Goal: Task Accomplishment & Management: Manage account settings

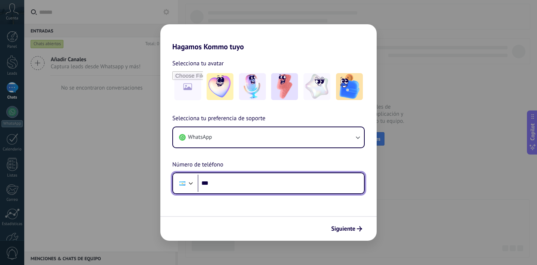
click at [221, 182] on input "***" at bounding box center [281, 182] width 166 height 17
type input "**********"
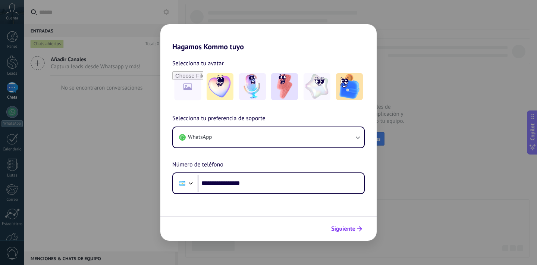
click at [351, 230] on span "Siguiente" at bounding box center [343, 228] width 24 height 5
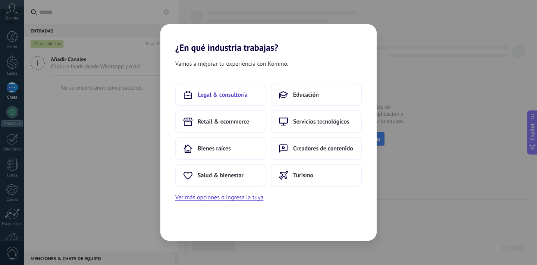
click at [240, 98] on span "Legal & consultoría" at bounding box center [223, 94] width 50 height 7
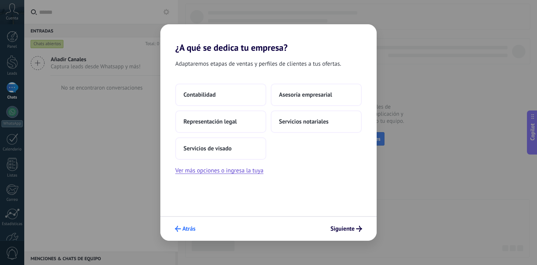
click at [186, 227] on span "Atrás" at bounding box center [188, 228] width 13 height 5
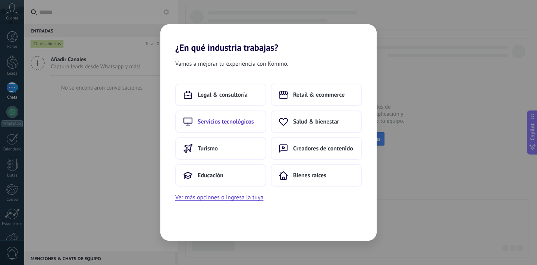
click at [245, 130] on button "Servicios tecnológicos" at bounding box center [220, 121] width 91 height 22
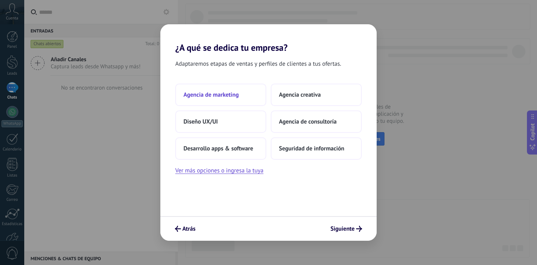
click at [242, 88] on button "Agencia de marketing" at bounding box center [220, 94] width 91 height 22
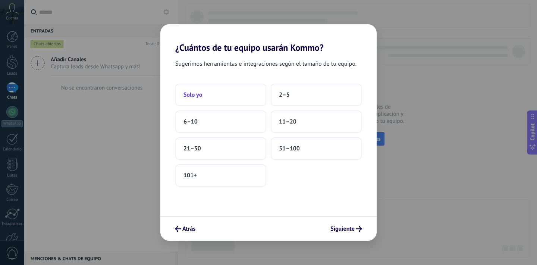
click at [249, 92] on button "Solo yo" at bounding box center [220, 94] width 91 height 22
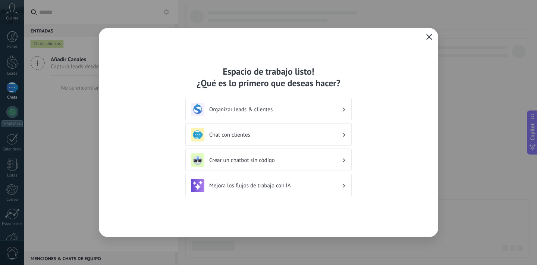
click at [428, 39] on icon "button" at bounding box center [429, 37] width 6 height 6
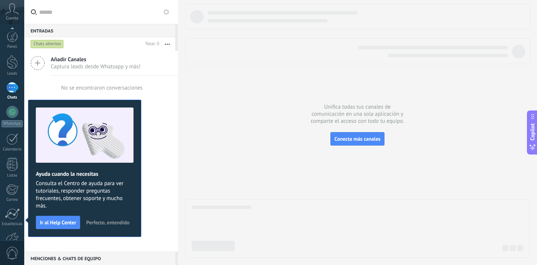
scroll to position [45, 0]
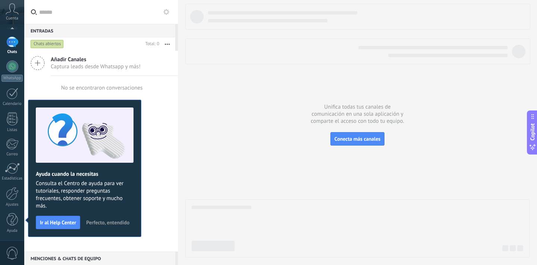
click at [169, 61] on div "Añadir Canales Captura leads desde Whatsapp y más!" at bounding box center [101, 63] width 154 height 25
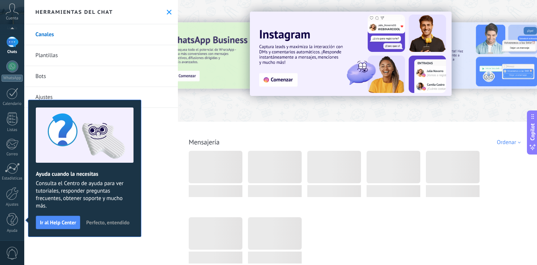
click at [161, 9] on div "Herramientas del chat" at bounding box center [101, 12] width 154 height 24
click at [167, 10] on icon at bounding box center [169, 12] width 5 height 5
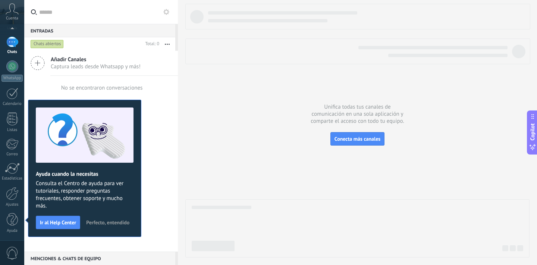
click at [9, 17] on span "Cuenta" at bounding box center [12, 18] width 12 height 5
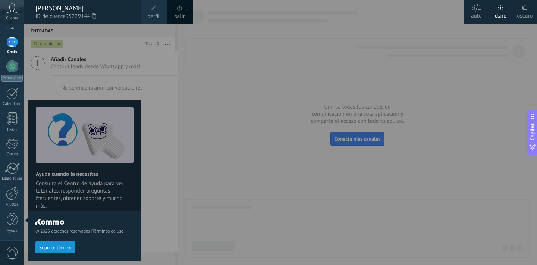
click at [179, 17] on link "salir" at bounding box center [179, 16] width 10 height 8
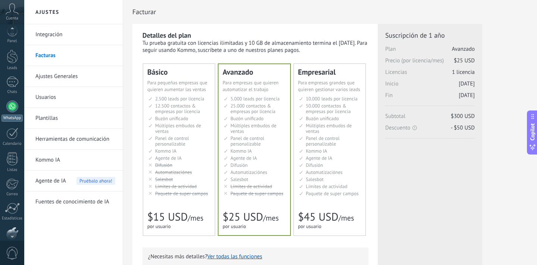
scroll to position [6, 0]
click at [13, 59] on div at bounding box center [12, 56] width 11 height 14
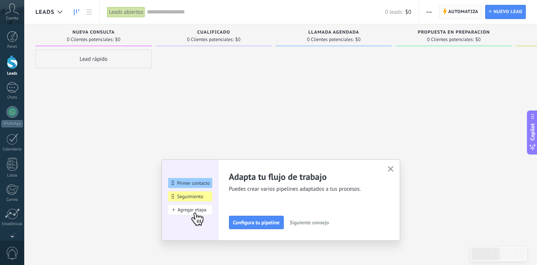
click at [465, 6] on span "Automatiza" at bounding box center [463, 11] width 30 height 13
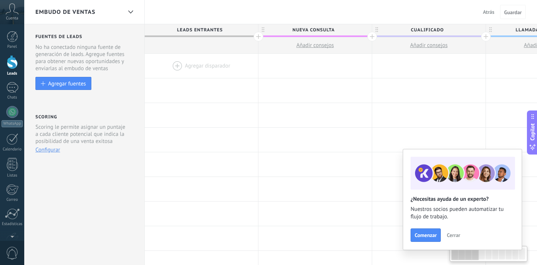
click at [200, 66] on div at bounding box center [201, 66] width 113 height 24
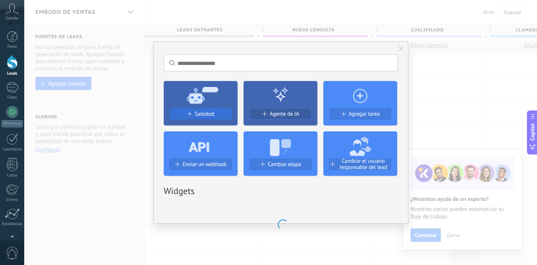
click at [207, 114] on span "Salesbot" at bounding box center [205, 114] width 20 height 6
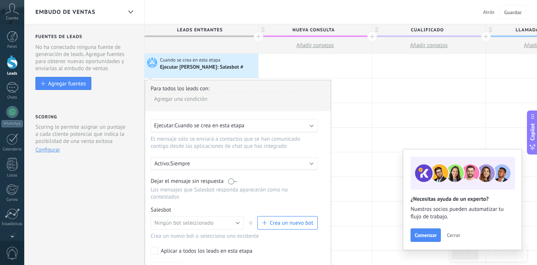
click at [284, 222] on span "Crea un nuevo bot" at bounding box center [291, 222] width 44 height 7
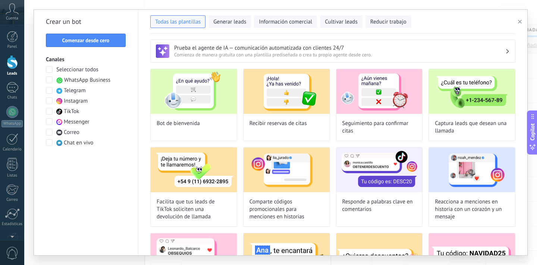
type input "**********"
click at [110, 44] on button "Comenzar desde cero" at bounding box center [86, 40] width 80 height 13
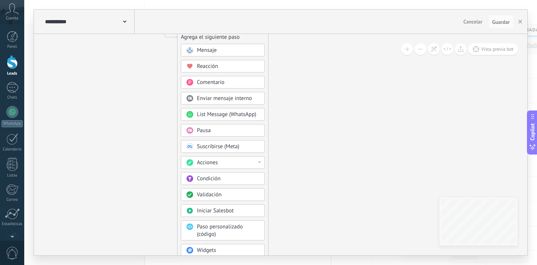
click at [259, 163] on div at bounding box center [259, 162] width 3 height 2
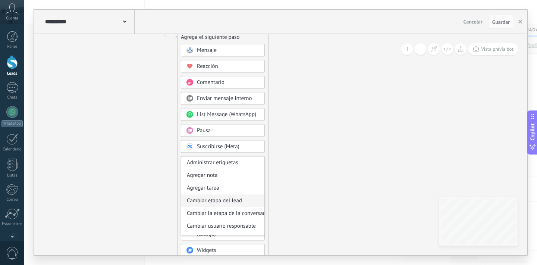
click at [238, 200] on div "Cambiar etapa del lead" at bounding box center [222, 200] width 83 height 13
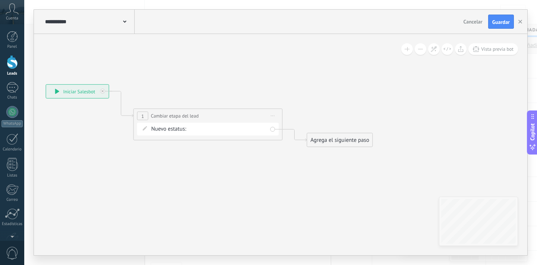
drag, startPoint x: 360, startPoint y: 134, endPoint x: 287, endPoint y: 212, distance: 106.5
click at [287, 212] on icon at bounding box center [196, 116] width 674 height 436
click at [322, 145] on div "Agrega el siguiente paso" at bounding box center [339, 140] width 65 height 12
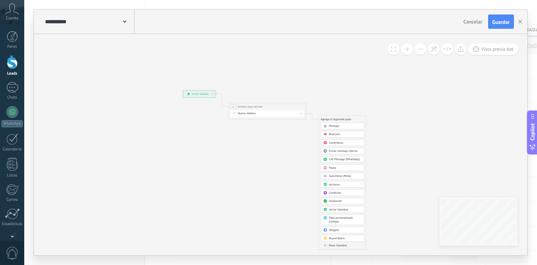
click at [338, 246] on span "Parar Salesbot" at bounding box center [338, 245] width 18 height 4
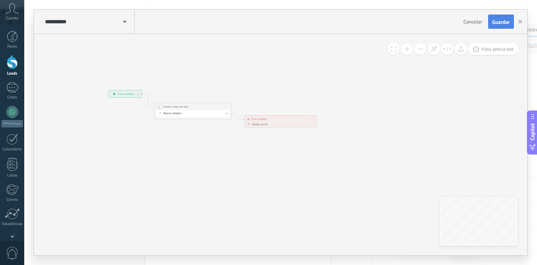
click at [499, 23] on span "Guardar" at bounding box center [501, 21] width 18 height 5
click at [522, 22] on button "button" at bounding box center [519, 22] width 11 height 14
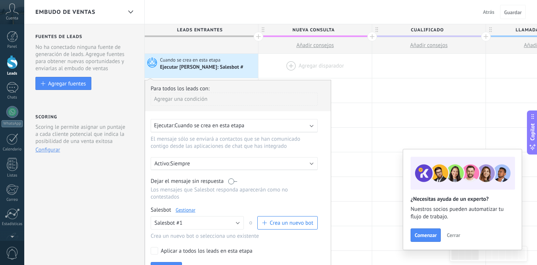
click at [332, 76] on div at bounding box center [314, 66] width 113 height 24
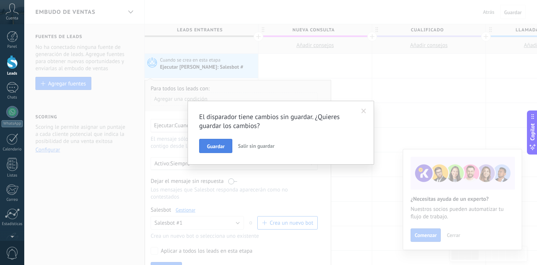
click at [223, 145] on span "Guardar" at bounding box center [216, 145] width 18 height 5
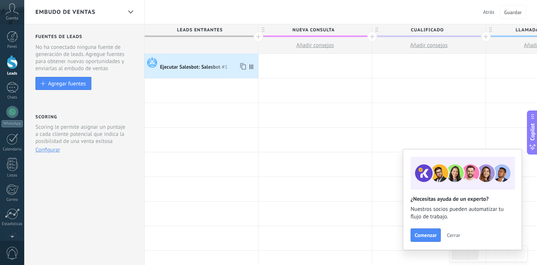
click at [209, 71] on div "Ejecutar Salesbot: Salesbot #1" at bounding box center [201, 66] width 113 height 24
click at [308, 71] on div at bounding box center [314, 66] width 113 height 24
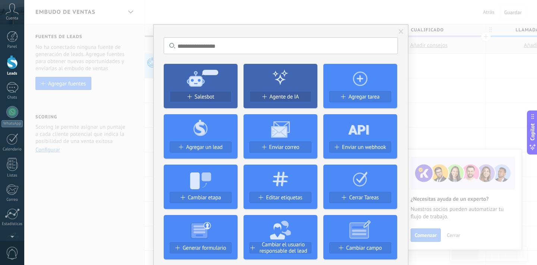
click at [396, 33] on span at bounding box center [401, 31] width 12 height 13
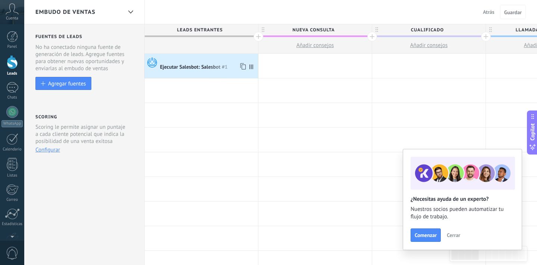
click at [212, 71] on div "Ejecutar Salesbot: Salesbot #1" at bounding box center [201, 66] width 113 height 24
click at [197, 64] on div "Ejecutar Salesbot: Salesbot #1" at bounding box center [194, 67] width 69 height 7
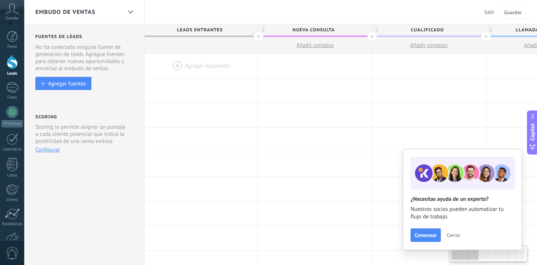
click at [186, 69] on div at bounding box center [201, 66] width 113 height 24
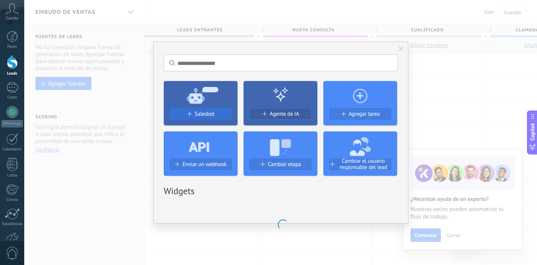
click at [198, 111] on div "Salesbot Agente de IA Agregar tarea Enviar un webhook Cambiar etapa Cambiar el …" at bounding box center [281, 125] width 234 height 101
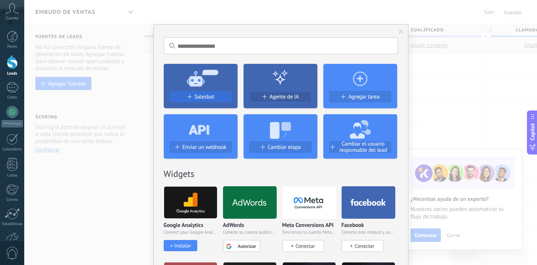
click at [206, 99] on span "Salesbot" at bounding box center [205, 97] width 20 height 6
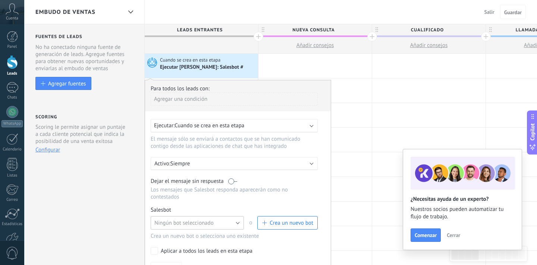
click at [188, 220] on button "Ningún bot seleccionado" at bounding box center [197, 222] width 93 height 13
click at [181, 245] on div "Para todos los leads con: Agregar una condición Ejecutar: Cuando se crea en est…" at bounding box center [238, 181] width 186 height 202
click at [202, 229] on button "Ningún bot seleccionado" at bounding box center [197, 222] width 93 height 13
click at [197, 238] on span "Salesbot #1" at bounding box center [193, 235] width 95 height 7
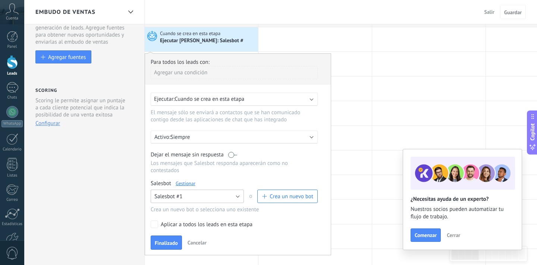
scroll to position [48, 0]
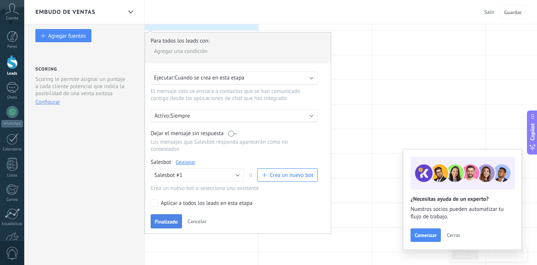
click at [164, 221] on span "Finalizado" at bounding box center [166, 221] width 23 height 5
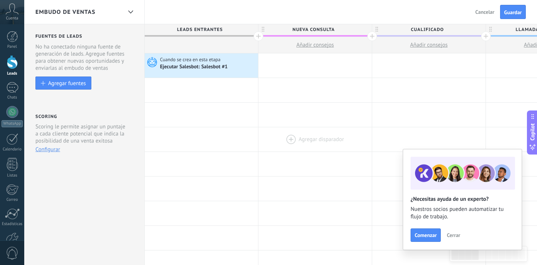
scroll to position [0, 0]
click at [514, 11] on span "Guardar" at bounding box center [513, 12] width 18 height 5
click at [309, 59] on div at bounding box center [314, 66] width 113 height 24
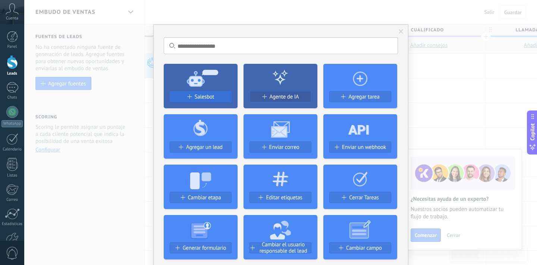
click at [206, 98] on span "Salesbot" at bounding box center [205, 97] width 20 height 6
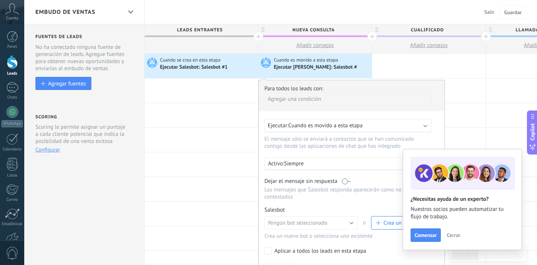
click at [375, 224] on button "Crea un nuevo bot" at bounding box center [401, 222] width 60 height 13
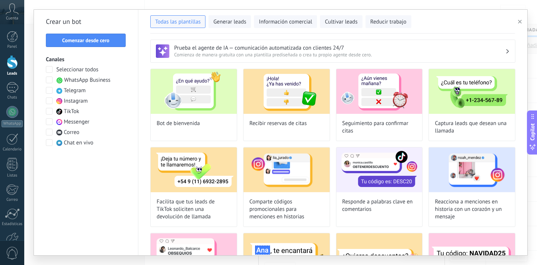
type input "**********"
click at [116, 37] on button "Comenzar desde cero" at bounding box center [86, 40] width 80 height 13
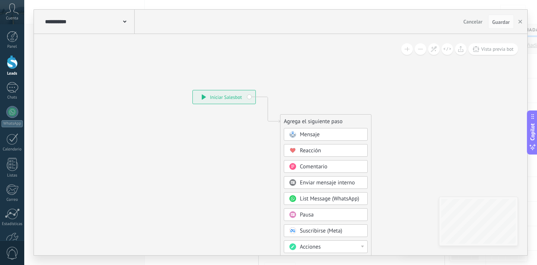
click at [309, 133] on span "Mensaje" at bounding box center [310, 134] width 20 height 7
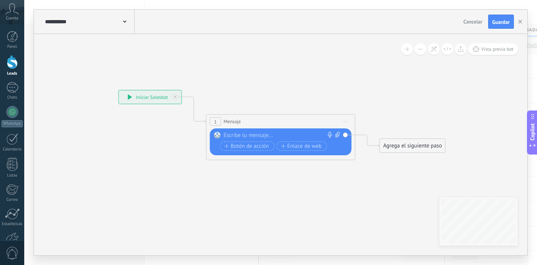
click at [238, 133] on div at bounding box center [279, 135] width 111 height 7
paste div
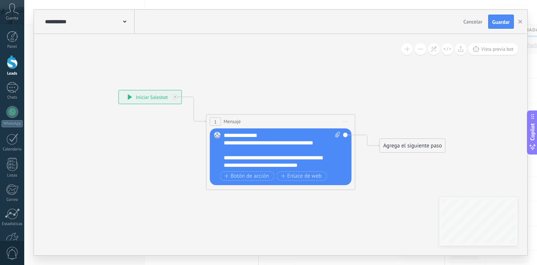
click at [386, 144] on div "Agrega el siguiente paso" at bounding box center [412, 145] width 65 height 12
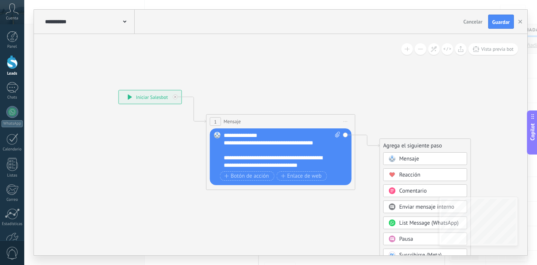
click at [392, 158] on rect at bounding box center [391, 158] width 7 height 7
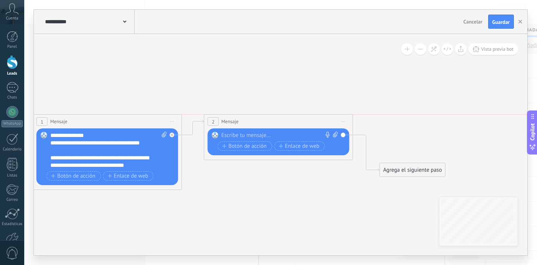
drag, startPoint x: 296, startPoint y: 142, endPoint x: 294, endPoint y: 116, distance: 25.8
click at [294, 116] on div "2 Mensaje ******* (a): Todos los contactos - canales seleccionados Todos los co…" at bounding box center [278, 121] width 148 height 14
click at [263, 136] on div at bounding box center [276, 135] width 111 height 7
paste div
click at [249, 144] on span "Botón de acción" at bounding box center [244, 146] width 45 height 6
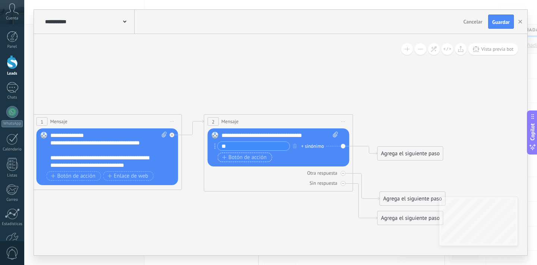
type input "*"
type input "**********"
click at [340, 107] on icon at bounding box center [182, 157] width 847 height 508
click at [342, 174] on icon at bounding box center [343, 173] width 3 height 3
click at [344, 184] on icon at bounding box center [343, 183] width 3 height 3
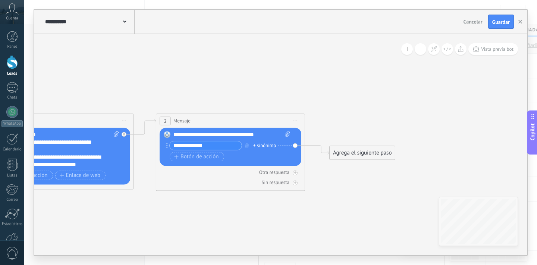
drag, startPoint x: 395, startPoint y: 184, endPoint x: 347, endPoint y: 183, distance: 48.1
click at [347, 183] on icon at bounding box center [134, 157] width 847 height 508
click at [348, 151] on div "Agrega el siguiente paso" at bounding box center [361, 152] width 65 height 12
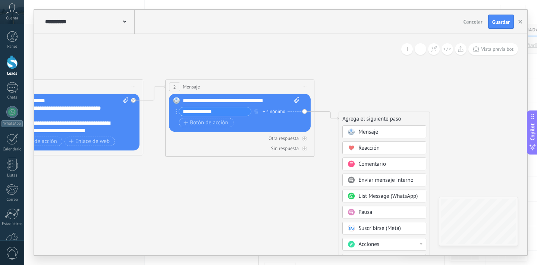
click at [357, 213] on span at bounding box center [351, 212] width 15 height 6
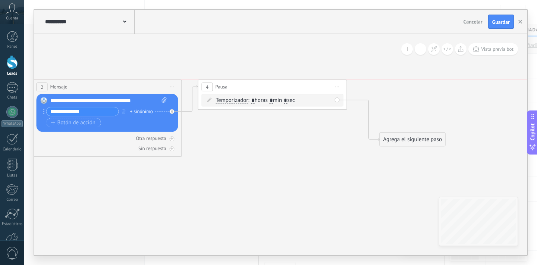
drag, startPoint x: 259, startPoint y: 119, endPoint x: 252, endPoint y: 86, distance: 34.1
click at [252, 86] on div "4 Pausa ***** Iniciar vista previa aquí Cambiar nombre Duplicar Borrar" at bounding box center [272, 87] width 148 height 14
click at [273, 101] on input "*" at bounding box center [270, 101] width 3 height 6
type input "*"
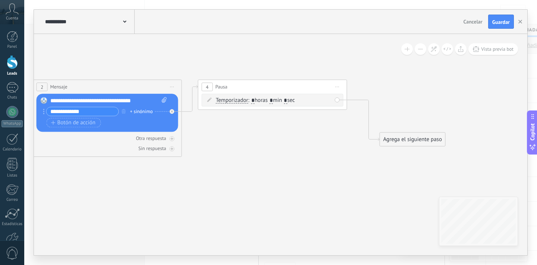
click at [287, 101] on input "*" at bounding box center [285, 101] width 3 height 6
type input "**"
click at [316, 123] on icon at bounding box center [97, 106] width 1018 height 474
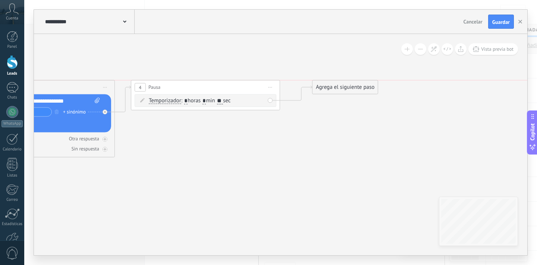
drag, startPoint x: 322, startPoint y: 136, endPoint x: 322, endPoint y: 88, distance: 48.4
click at [322, 88] on div "Agrega el siguiente paso" at bounding box center [344, 87] width 65 height 12
click at [322, 88] on div "Agrega el siguiente paso" at bounding box center [345, 91] width 65 height 12
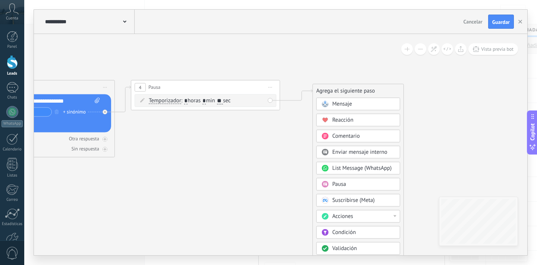
click at [325, 102] on rect at bounding box center [324, 103] width 7 height 7
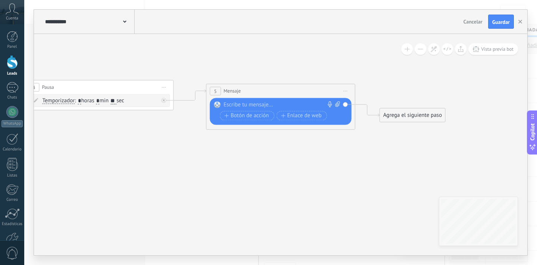
click at [267, 103] on div at bounding box center [279, 104] width 111 height 7
paste div
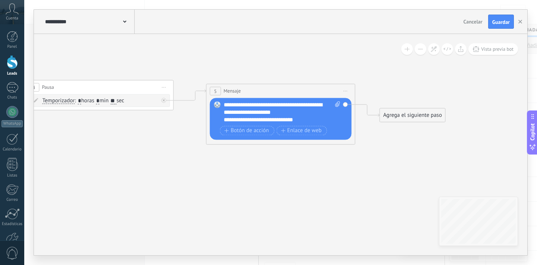
drag, startPoint x: 399, startPoint y: 198, endPoint x: 356, endPoint y: 182, distance: 45.8
click at [356, 182] on icon at bounding box center [11, 106] width 1192 height 474
click at [387, 117] on div "Agrega el siguiente paso" at bounding box center [412, 115] width 65 height 12
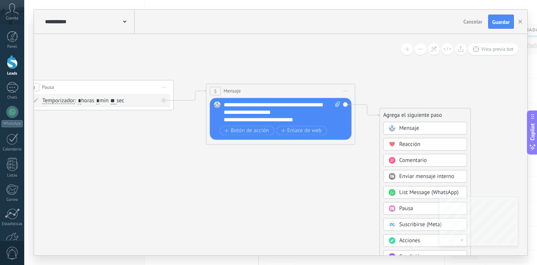
click at [394, 210] on icon at bounding box center [391, 208] width 7 height 7
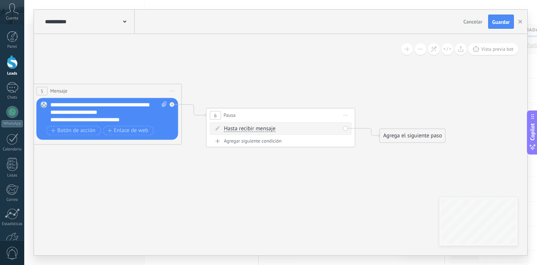
click at [345, 115] on icon at bounding box center [346, 115] width 4 height 1
click at [354, 166] on div "Borrar" at bounding box center [379, 163] width 74 height 13
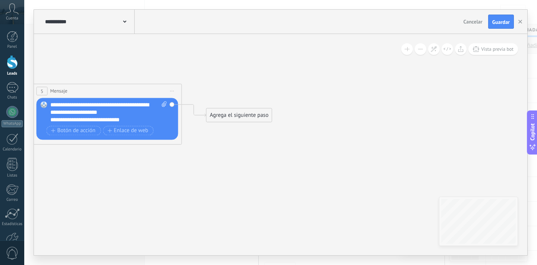
click at [257, 116] on div "Agrega el siguiente paso" at bounding box center [238, 115] width 65 height 12
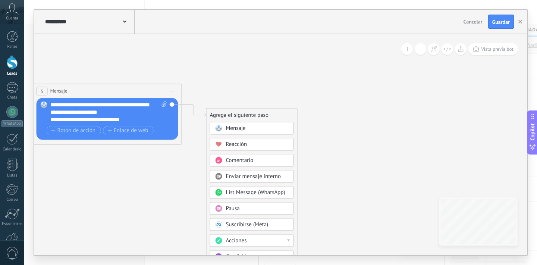
click at [249, 236] on div "Acciones" at bounding box center [252, 240] width 84 height 13
click at [252, 241] on div "Cambiar etapa del lead" at bounding box center [251, 239] width 83 height 13
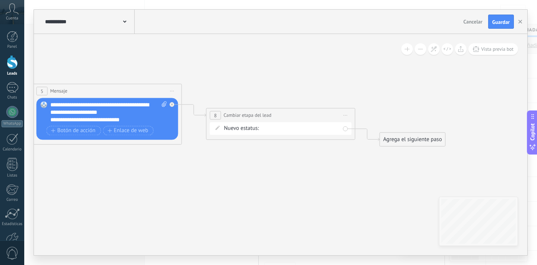
click at [0, 0] on div "Nueva consulta Cualificado Llamada agendada Propuesta en preparación Propuesta …" at bounding box center [0, 0] width 0 height 0
click at [0, 0] on label "Cualificado" at bounding box center [0, 0] width 0 height 0
click at [401, 142] on div "Agrega el siguiente paso" at bounding box center [412, 139] width 65 height 12
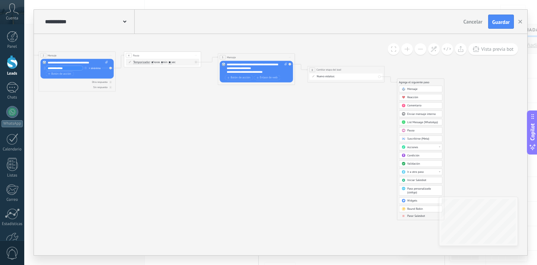
click at [411, 214] on div "Mensaje Mensaje Mensaje Reacción Comentario Enviar mensaje interno" at bounding box center [420, 153] width 43 height 134
click at [411, 214] on span "Parar Salesbot" at bounding box center [416, 216] width 18 height 4
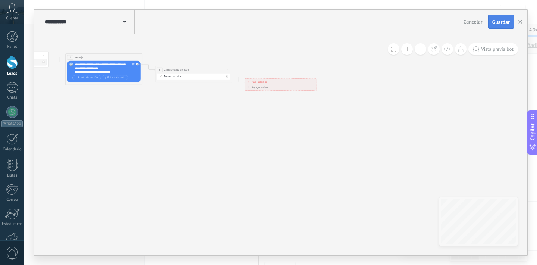
click at [495, 28] on button "Guardar" at bounding box center [501, 22] width 26 height 14
click at [521, 22] on icon "button" at bounding box center [520, 22] width 4 height 4
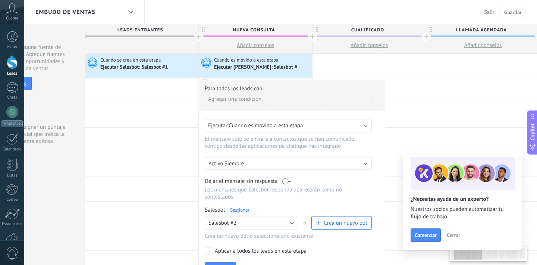
drag, startPoint x: 412, startPoint y: 65, endPoint x: 351, endPoint y: 117, distance: 80.1
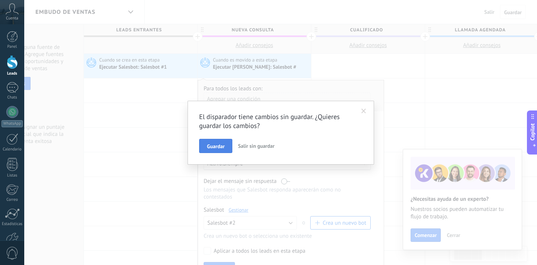
click at [225, 145] on button "Guardar" at bounding box center [215, 146] width 33 height 14
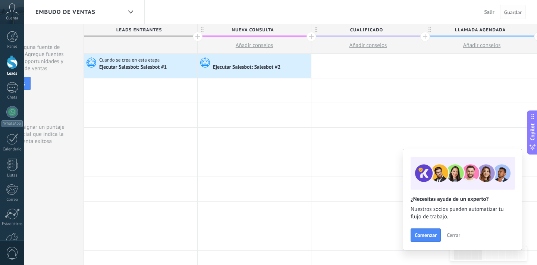
click at [512, 11] on span "Guardar" at bounding box center [513, 12] width 18 height 5
click at [281, 66] on div "Ejecutar Salesbot: Salesbot #2" at bounding box center [247, 67] width 69 height 7
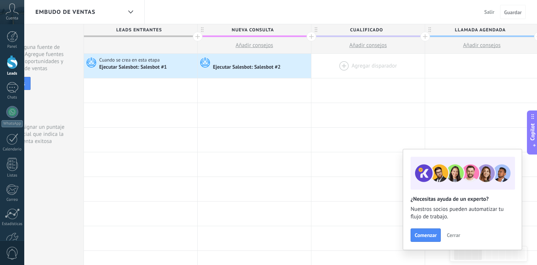
click at [343, 75] on div at bounding box center [367, 66] width 113 height 24
click at [347, 65] on div at bounding box center [367, 66] width 113 height 24
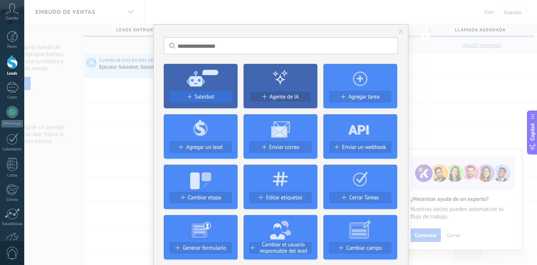
click at [190, 92] on button "Salesbot" at bounding box center [201, 96] width 62 height 11
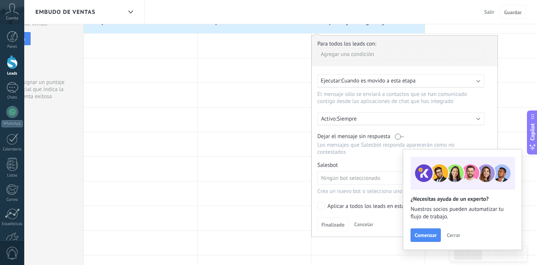
scroll to position [45, 0]
click at [456, 233] on span "Cerrar" at bounding box center [452, 234] width 13 height 5
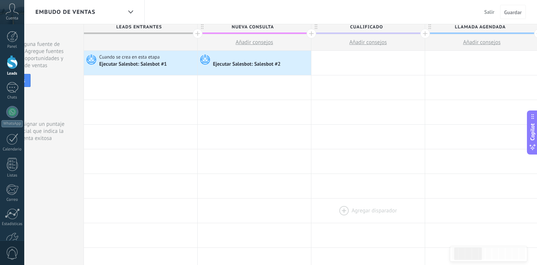
scroll to position [1, 0]
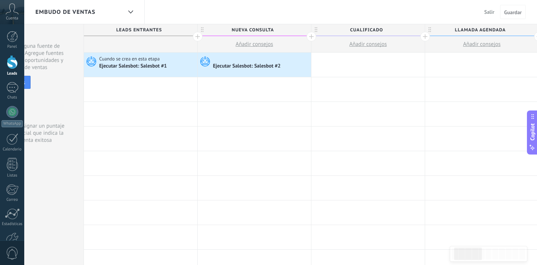
click at [351, 68] on div at bounding box center [367, 65] width 113 height 24
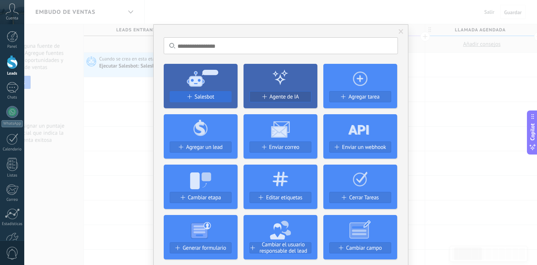
click at [214, 102] on button "Salesbot" at bounding box center [201, 96] width 62 height 11
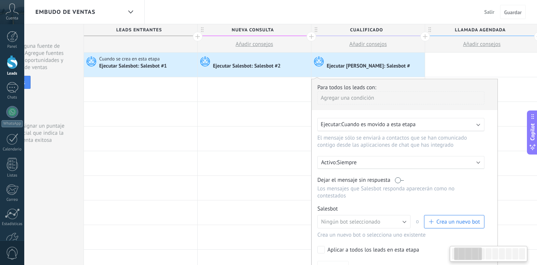
click at [444, 225] on span "Crea un nuevo bot" at bounding box center [458, 221] width 44 height 7
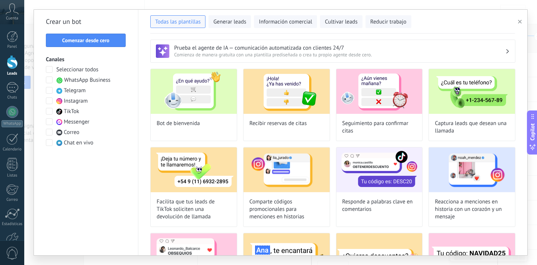
click at [126, 41] on div "Crear un bot Comenzar desde cero Canales Seleccionar todos WhatsApp Business Te…" at bounding box center [86, 132] width 104 height 245
click at [114, 40] on span "Comenzar desde cero" at bounding box center [86, 40] width 72 height 5
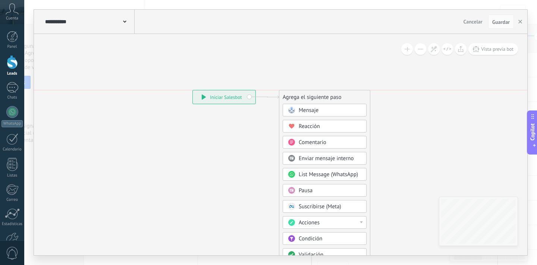
drag, startPoint x: 322, startPoint y: 121, endPoint x: 321, endPoint y: 96, distance: 24.6
click at [321, 96] on div "Agrega el siguiente paso" at bounding box center [324, 97] width 91 height 12
click at [307, 112] on span "Mensaje" at bounding box center [308, 110] width 20 height 7
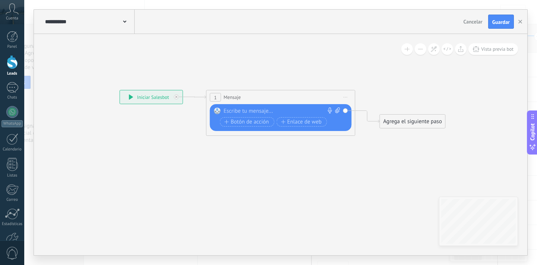
click at [278, 112] on div at bounding box center [279, 110] width 111 height 7
paste div
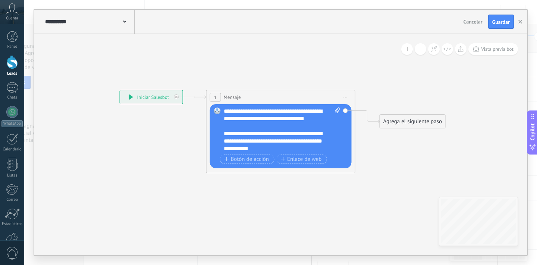
click at [390, 122] on div "Agrega el siguiente paso" at bounding box center [412, 121] width 65 height 12
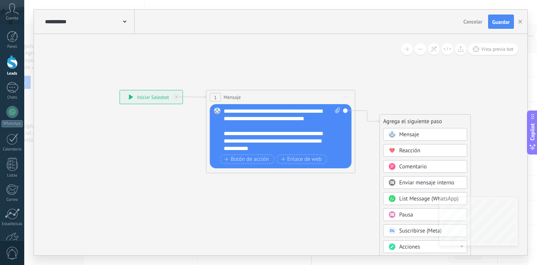
click at [392, 135] on rect at bounding box center [391, 134] width 7 height 7
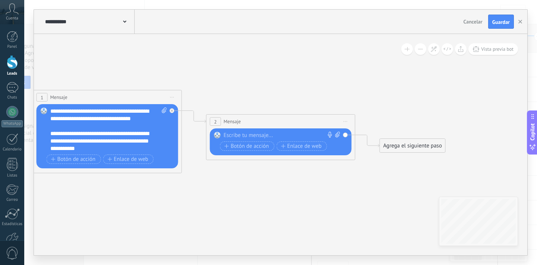
paste div
click at [254, 147] on span "Botón de acción" at bounding box center [246, 146] width 45 height 6
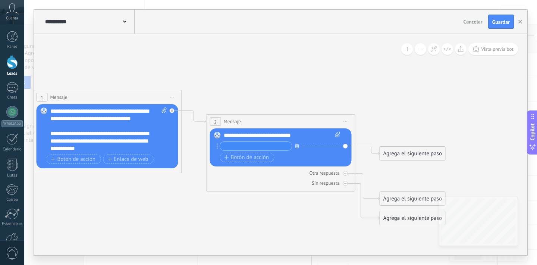
click at [297, 146] on icon "button" at bounding box center [297, 145] width 4 height 4
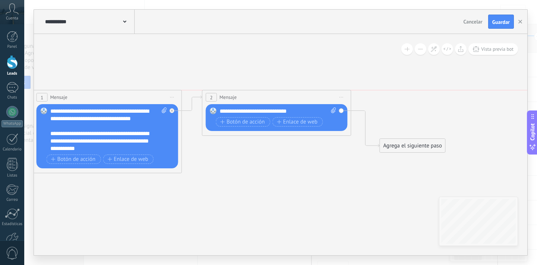
drag, startPoint x: 325, startPoint y: 118, endPoint x: 321, endPoint y: 96, distance: 22.7
click at [321, 96] on div "2 Mensaje ******* (a): Todos los contactos - canales seleccionados Todos los co…" at bounding box center [276, 97] width 148 height 14
drag, startPoint x: 386, startPoint y: 143, endPoint x: 386, endPoint y: 111, distance: 31.3
click at [386, 113] on div "Agrega el siguiente paso" at bounding box center [412, 119] width 65 height 12
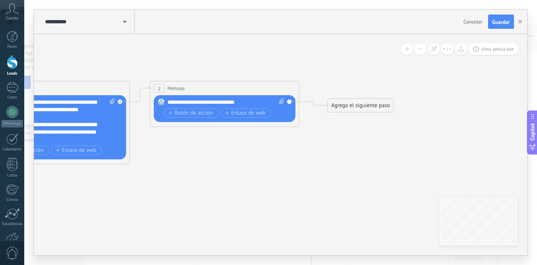
click at [360, 105] on div "Agrega el siguiente paso" at bounding box center [360, 105] width 65 height 12
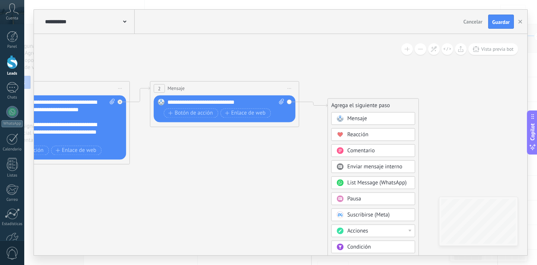
click at [243, 178] on icon at bounding box center [131, 123] width 846 height 456
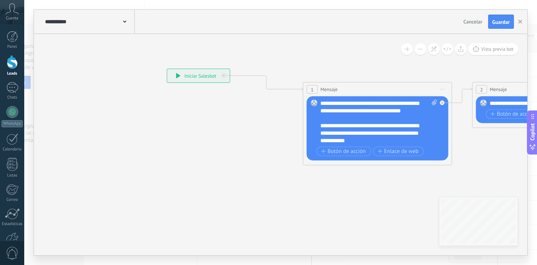
drag, startPoint x: 260, startPoint y: 85, endPoint x: 209, endPoint y: 71, distance: 52.7
click at [209, 71] on div "**********" at bounding box center [198, 75] width 63 height 13
click at [224, 75] on div at bounding box center [224, 71] width 9 height 9
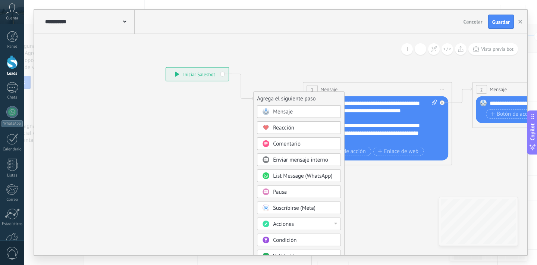
click at [274, 193] on span "Pausa" at bounding box center [280, 191] width 14 height 7
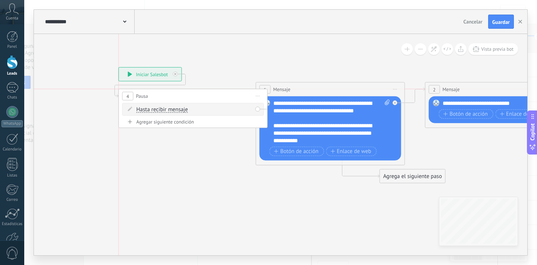
drag, startPoint x: 275, startPoint y: 99, endPoint x: 190, endPoint y: 97, distance: 85.0
click at [190, 97] on div "4 Pausa ***** Iniciar vista previa aquí Cambiar nombre Duplicar Borrar" at bounding box center [193, 96] width 148 height 14
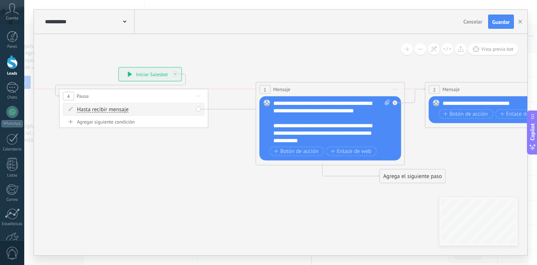
drag, startPoint x: 190, startPoint y: 97, endPoint x: 131, endPoint y: 97, distance: 59.3
click at [131, 97] on div "4 Pausa ***** Iniciar vista previa aquí Cambiar nombre Duplicar Borrar" at bounding box center [134, 96] width 148 height 14
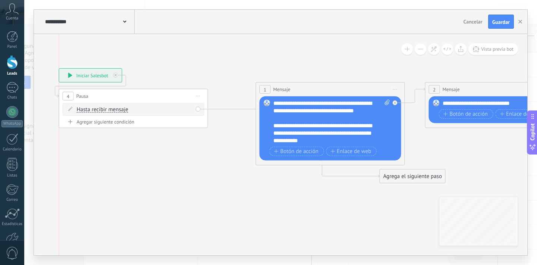
drag, startPoint x: 147, startPoint y: 78, endPoint x: 94, endPoint y: 79, distance: 53.7
click at [94, 79] on div "**********" at bounding box center [90, 75] width 63 height 13
drag, startPoint x: 396, startPoint y: 179, endPoint x: 272, endPoint y: 140, distance: 129.6
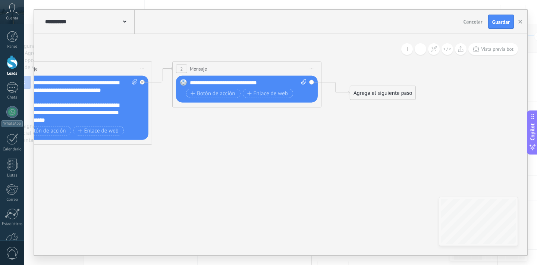
click at [369, 93] on div "Agrega el siguiente paso" at bounding box center [382, 93] width 65 height 12
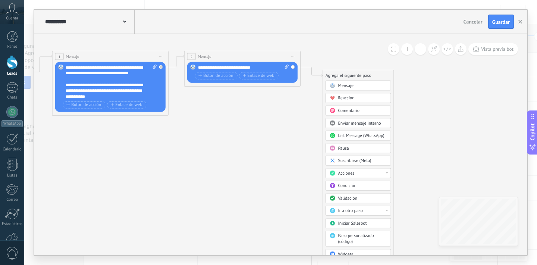
click at [350, 173] on span "Acciones" at bounding box center [346, 173] width 16 height 6
click at [341, 145] on div "Pausa" at bounding box center [358, 148] width 66 height 10
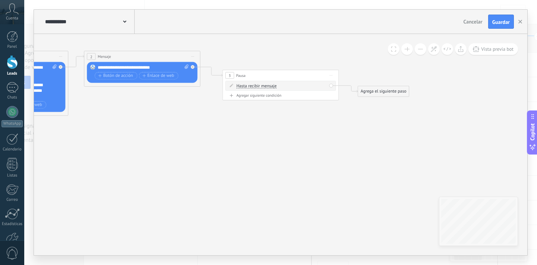
drag, startPoint x: 292, startPoint y: 80, endPoint x: 291, endPoint y: 67, distance: 13.0
drag, startPoint x: 289, startPoint y: 73, endPoint x: 287, endPoint y: 57, distance: 16.8
click at [287, 57] on div "3 Pausa ***** Iniciar vista previa aquí Cambiar nombre Duplicar Borrar" at bounding box center [279, 56] width 116 height 11
drag, startPoint x: 382, startPoint y: 90, endPoint x: 265, endPoint y: 94, distance: 117.5
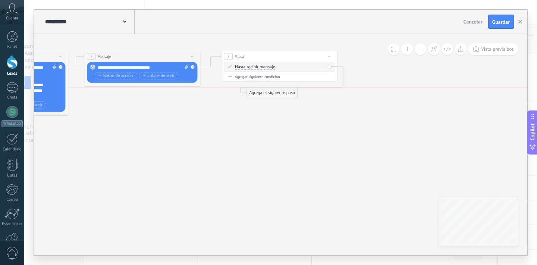
click at [265, 94] on div "Agrega el siguiente paso" at bounding box center [271, 93] width 51 height 10
click at [265, 94] on div "Agrega el siguiente paso" at bounding box center [265, 98] width 51 height 10
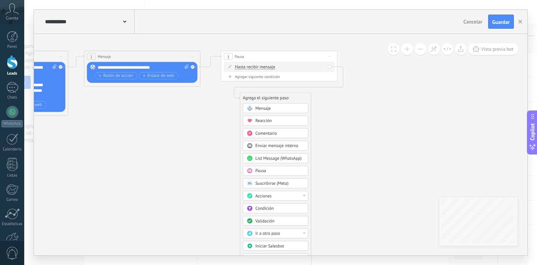
click at [278, 196] on div "Acciones" at bounding box center [279, 196] width 49 height 6
click at [268, 227] on div "Cambiar etapa del lead" at bounding box center [275, 226] width 65 height 10
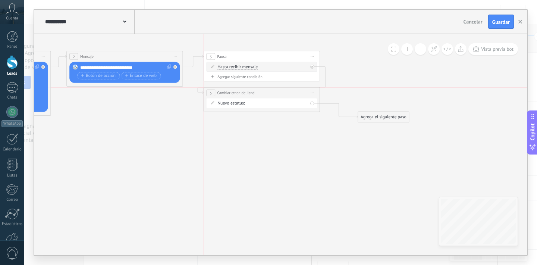
drag, startPoint x: 287, startPoint y: 99, endPoint x: 272, endPoint y: 97, distance: 14.7
click at [272, 97] on div "**********" at bounding box center [262, 92] width 116 height 11
click at [269, 97] on div "**********" at bounding box center [262, 97] width 116 height 11
drag, startPoint x: 382, startPoint y: 114, endPoint x: 241, endPoint y: 127, distance: 141.8
click at [241, 127] on div "Agrega el siguiente paso" at bounding box center [246, 129] width 51 height 10
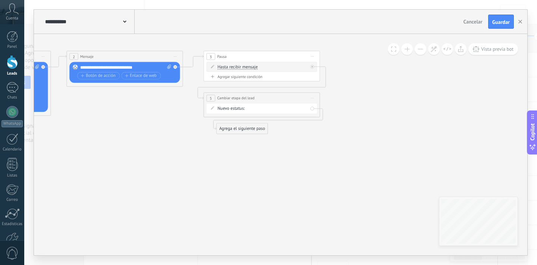
click at [241, 127] on div "Agrega el siguiente paso" at bounding box center [242, 129] width 51 height 10
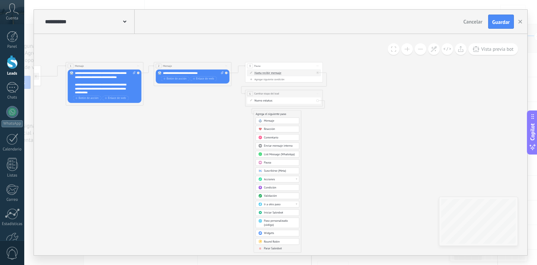
click at [269, 247] on span "Parar Salesbot" at bounding box center [273, 248] width 18 height 4
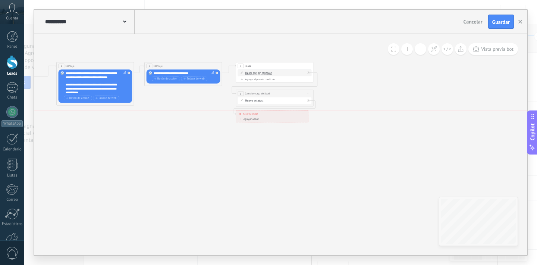
drag, startPoint x: 290, startPoint y: 114, endPoint x: 283, endPoint y: 113, distance: 7.5
click at [283, 113] on div "**********" at bounding box center [272, 113] width 72 height 7
click at [499, 26] on button "Guardar" at bounding box center [501, 22] width 26 height 14
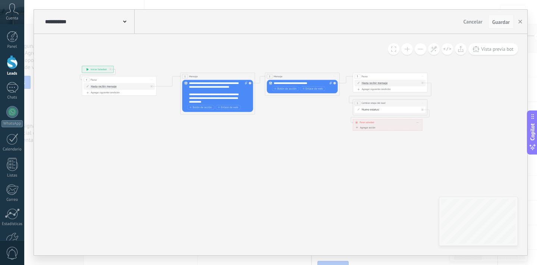
click at [504, 24] on span "Guardar" at bounding box center [501, 21] width 18 height 5
click at [520, 20] on icon "button" at bounding box center [520, 22] width 4 height 4
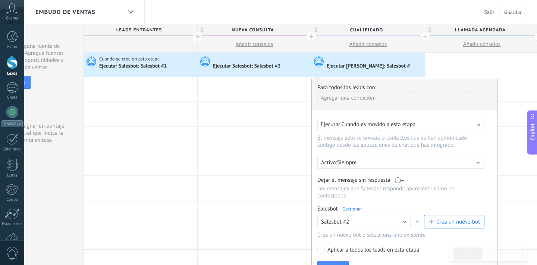
click at [437, 5] on div "Embudo de ventas Salir Cancelar Guardar" at bounding box center [280, 12] width 512 height 24
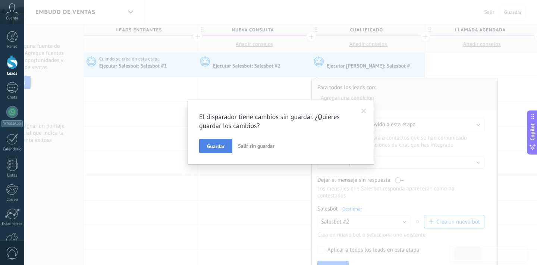
click at [221, 147] on span "Guardar" at bounding box center [216, 145] width 18 height 5
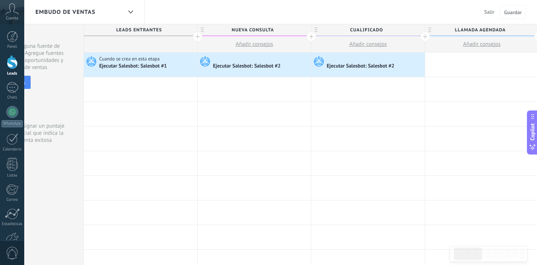
click at [528, 13] on div "Salir Cancelar Guardar" at bounding box center [507, 12] width 60 height 24
click at [374, 67] on div "Ejecutar Salesbot: Salesbot #2" at bounding box center [360, 66] width 69 height 7
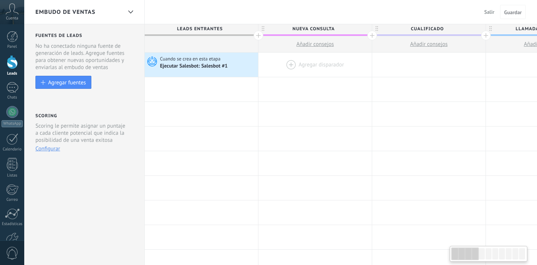
click at [276, 66] on div at bounding box center [314, 65] width 113 height 24
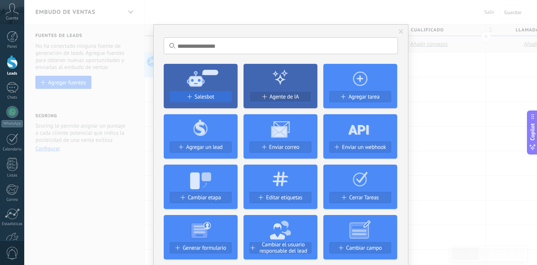
click at [223, 95] on div "Salesbot" at bounding box center [200, 97] width 61 height 6
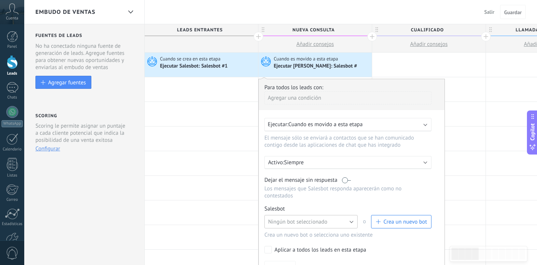
click at [310, 222] on span "Ningún bot seleccionado" at bounding box center [297, 221] width 59 height 7
click at [309, 211] on span "Salesbot #2" at bounding box center [307, 207] width 95 height 7
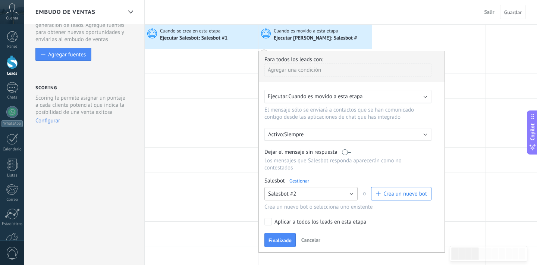
scroll to position [35, 0]
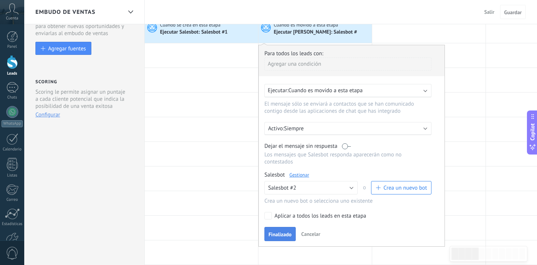
click at [289, 234] on span "Finalizado" at bounding box center [279, 233] width 23 height 5
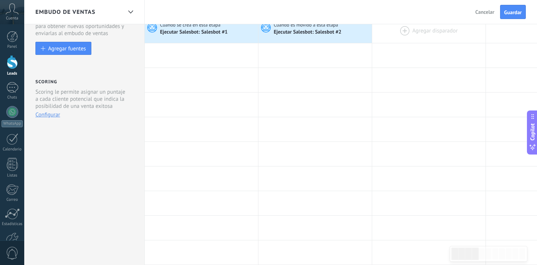
click at [403, 35] on div at bounding box center [428, 31] width 113 height 24
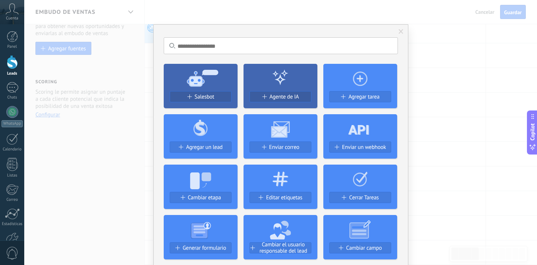
click at [204, 89] on icon at bounding box center [201, 77] width 74 height 27
click at [203, 96] on span "Salesbot" at bounding box center [205, 97] width 20 height 6
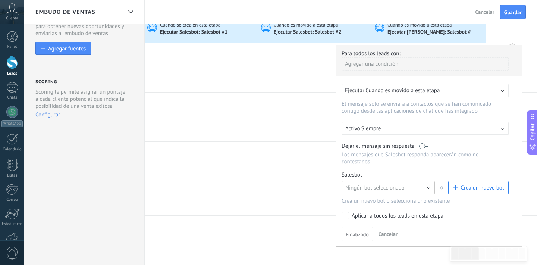
click at [369, 184] on button "Ningún bot seleccionado" at bounding box center [387, 187] width 93 height 13
click at [363, 201] on span "Salesbot #2" at bounding box center [384, 200] width 95 height 7
click at [377, 178] on link "Gestionar" at bounding box center [376, 174] width 20 height 6
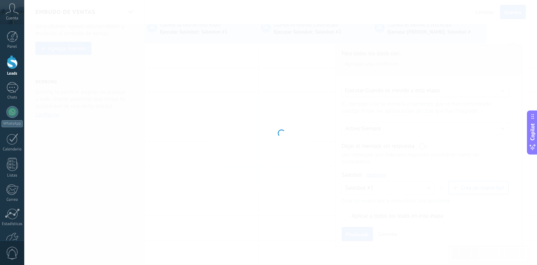
type input "**********"
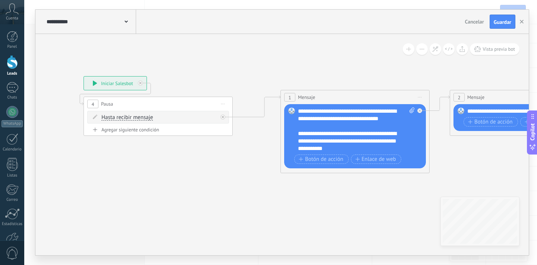
click at [126, 21] on icon at bounding box center [125, 21] width 3 height 2
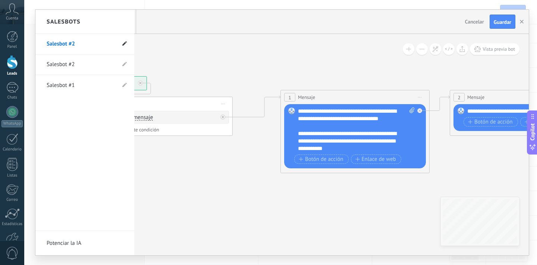
click at [123, 44] on use at bounding box center [124, 43] width 4 height 4
click at [85, 45] on input "**********" at bounding box center [73, 44] width 53 height 12
type input "**********"
click at [124, 43] on icon at bounding box center [124, 44] width 8 height 4
type input "**********"
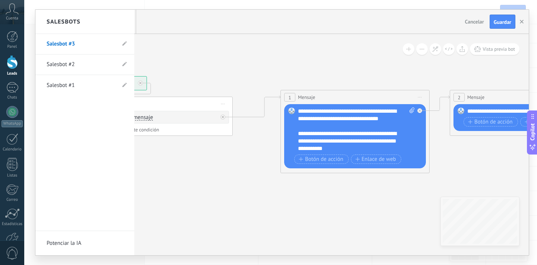
click at [263, 39] on div at bounding box center [281, 132] width 493 height 245
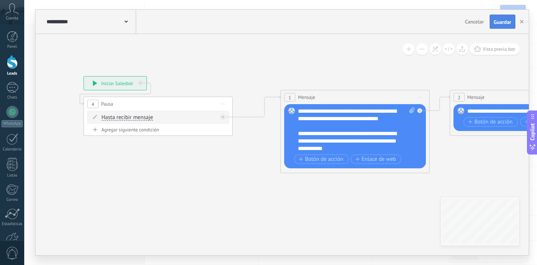
click at [503, 22] on span "Guardar" at bounding box center [502, 21] width 18 height 5
click at [522, 25] on button "button" at bounding box center [521, 22] width 11 height 14
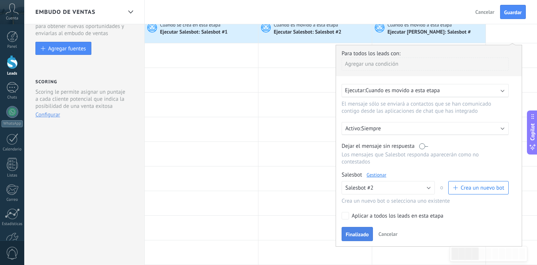
click at [354, 239] on button "Finalizado" at bounding box center [356, 234] width 31 height 14
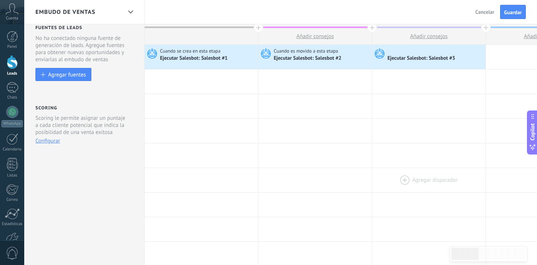
scroll to position [0, 0]
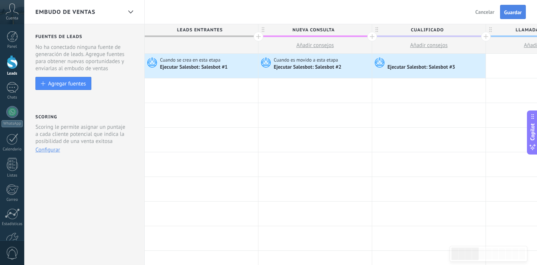
click at [513, 17] on button "Guardar" at bounding box center [513, 12] width 26 height 14
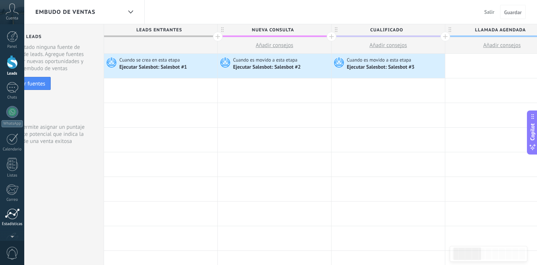
scroll to position [45, 0]
click at [13, 202] on div "Ajustes" at bounding box center [12, 204] width 22 height 5
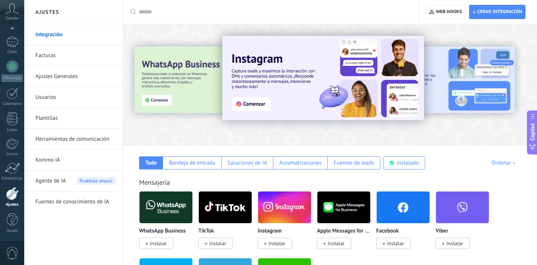
click at [391, 242] on span "Instalar" at bounding box center [395, 243] width 17 height 7
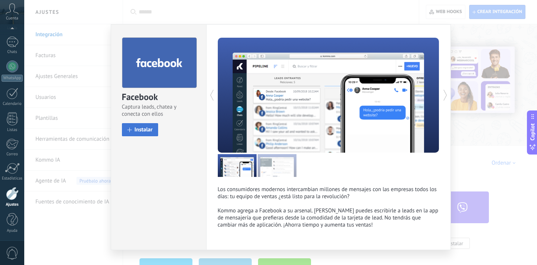
click at [136, 135] on button "Instalar" at bounding box center [140, 129] width 37 height 13
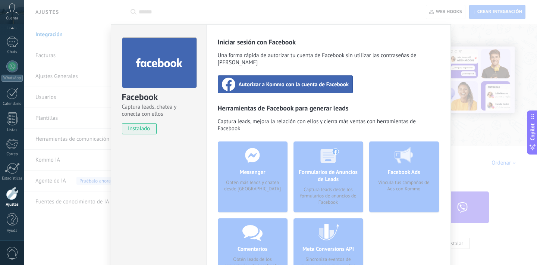
click at [289, 80] on span "Autorizar a Kommo con la cuenta de Facebook" at bounding box center [293, 83] width 110 height 7
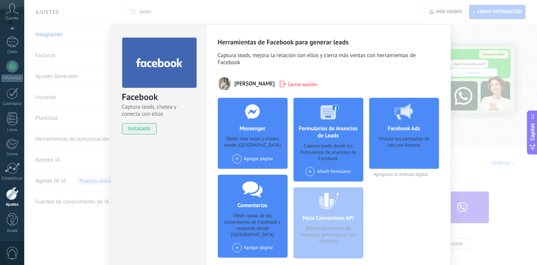
click at [262, 161] on div "Agregar página" at bounding box center [252, 158] width 41 height 9
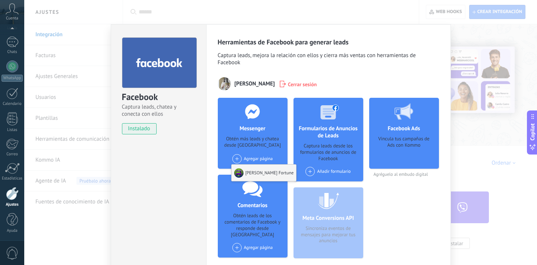
click at [258, 171] on div "[PERSON_NAME] Fortune" at bounding box center [263, 172] width 65 height 16
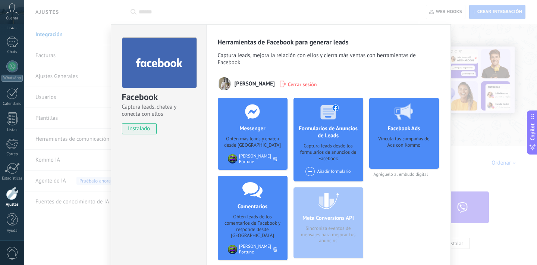
click at [496, 78] on div "Facebook Captura leads, chatea y conecta con ellos instalado Desinstalar Herram…" at bounding box center [280, 132] width 512 height 265
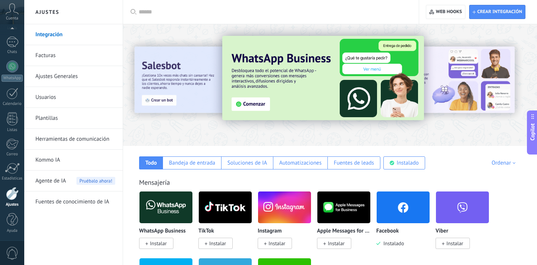
click at [270, 243] on span "Instalar" at bounding box center [276, 243] width 17 height 7
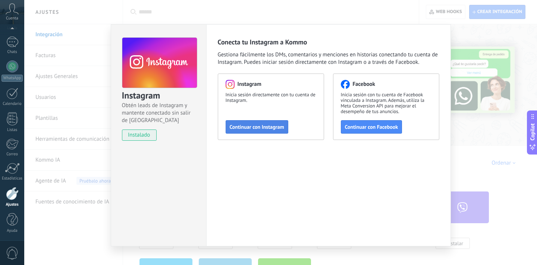
click at [249, 127] on span "Continuar con Instagram" at bounding box center [257, 126] width 54 height 5
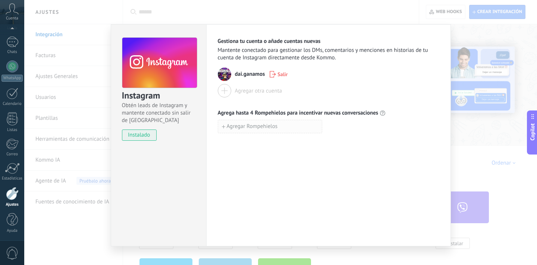
click at [257, 127] on span "Agregar Rompehielos" at bounding box center [252, 126] width 51 height 5
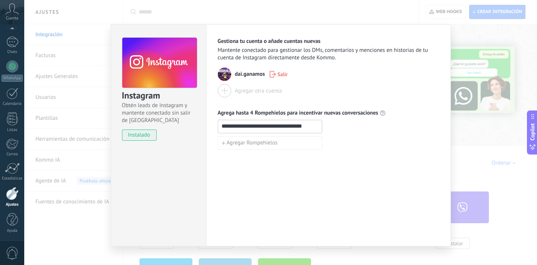
type input "**********"
click at [334, 178] on div "**********" at bounding box center [328, 135] width 244 height 222
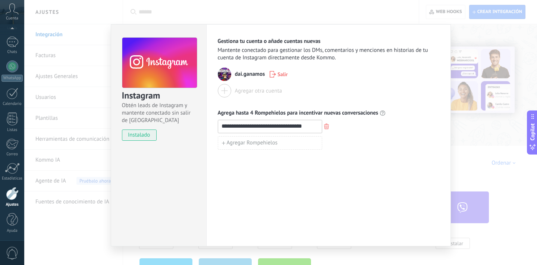
click at [464, 32] on div "**********" at bounding box center [280, 132] width 512 height 265
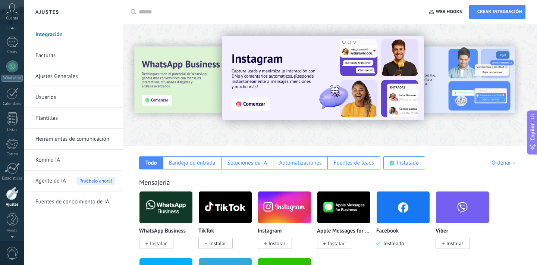
scroll to position [41, 0]
click at [15, 19] on span "Cuenta" at bounding box center [12, 18] width 12 height 5
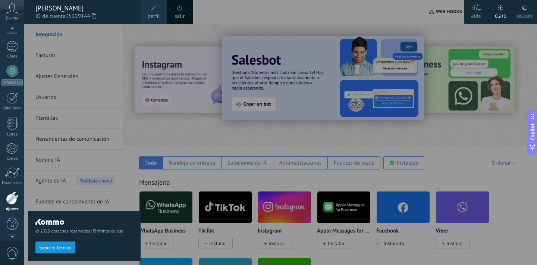
click at [178, 16] on link "salir" at bounding box center [179, 16] width 10 height 8
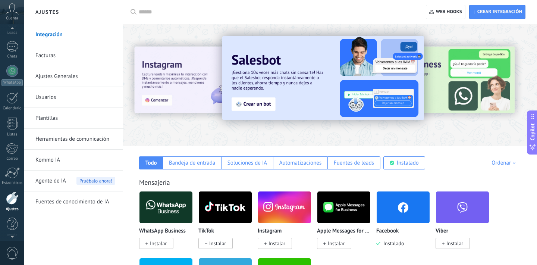
scroll to position [45, 0]
